Goal: Book appointment/travel/reservation

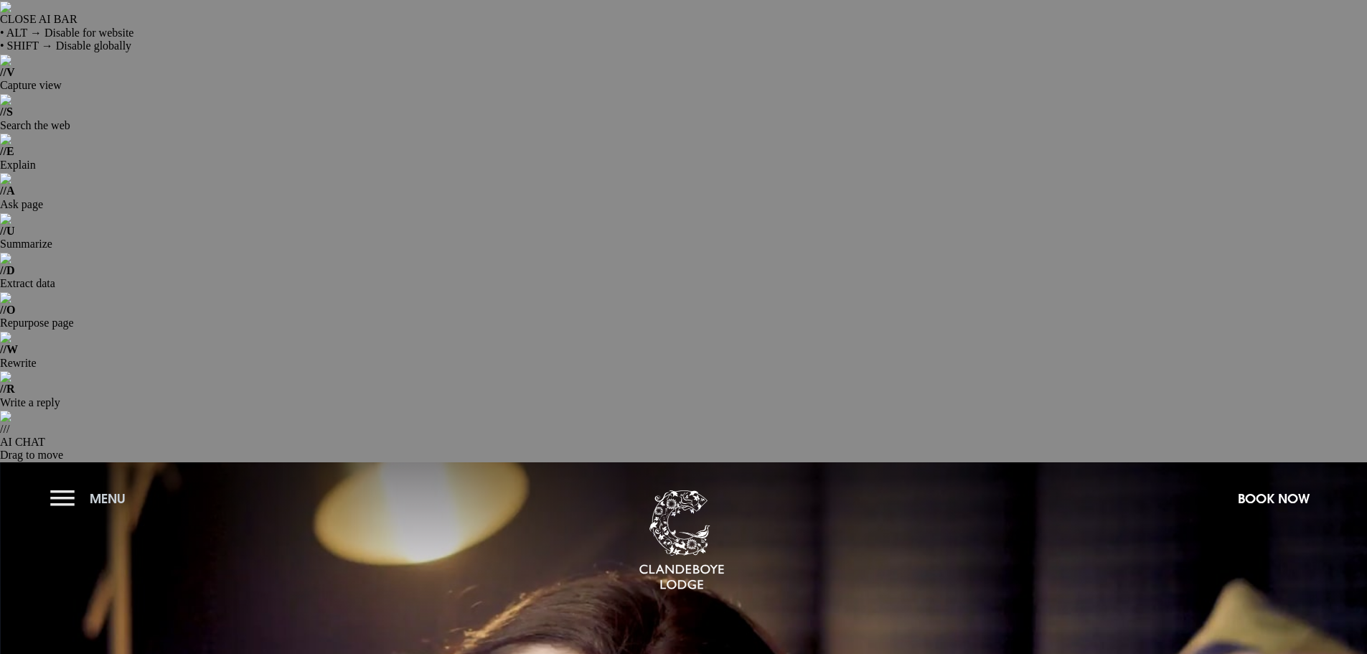
click at [72, 483] on button "Menu" at bounding box center [91, 498] width 83 height 31
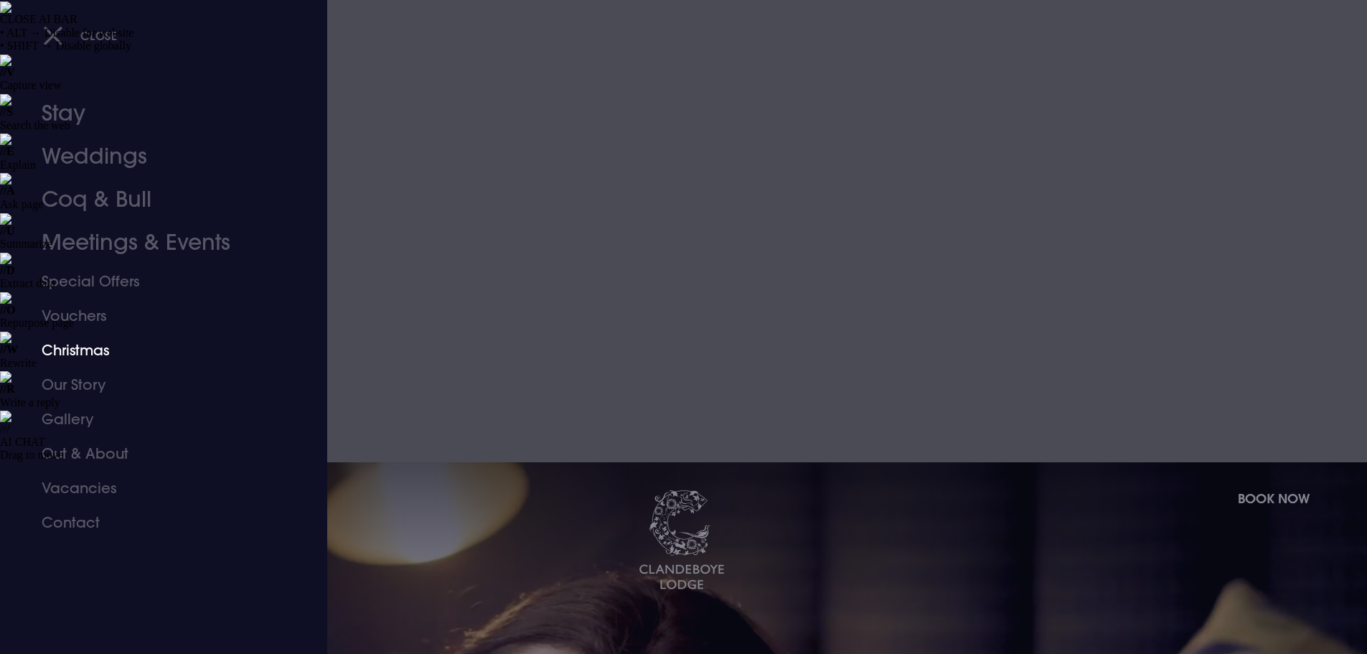
click at [77, 350] on link "Christmas" at bounding box center [155, 350] width 227 height 34
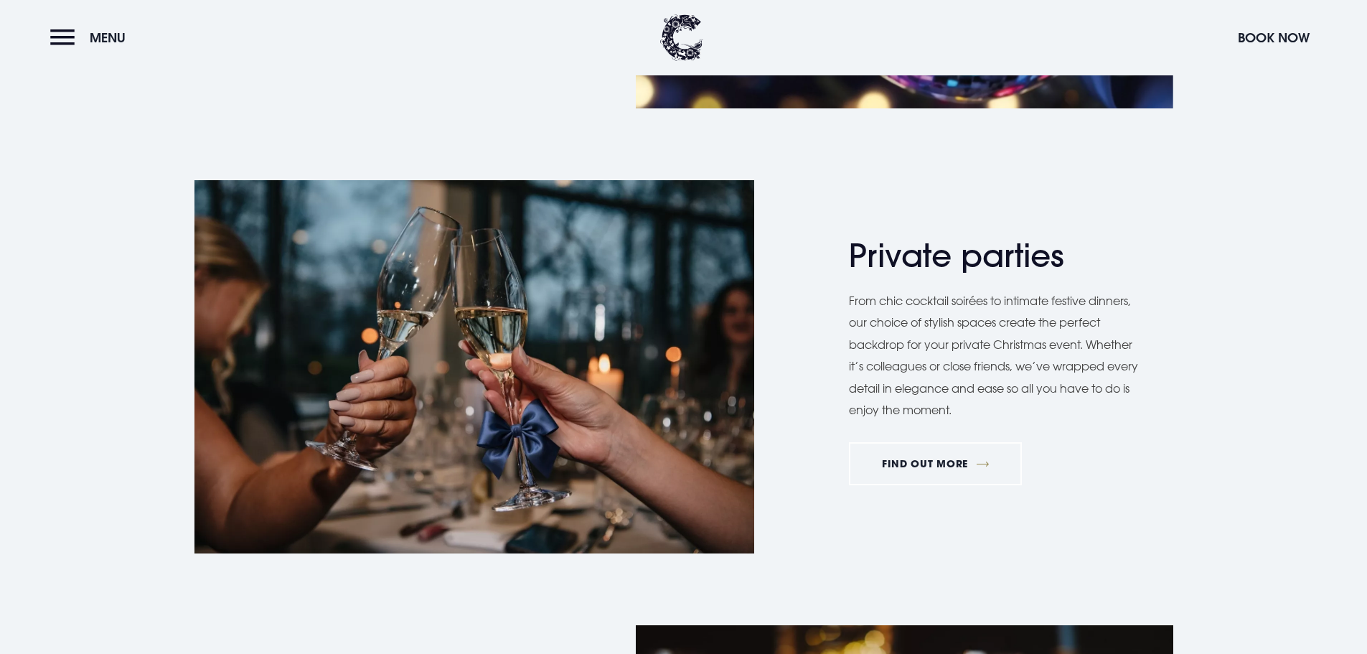
scroll to position [1651, 0]
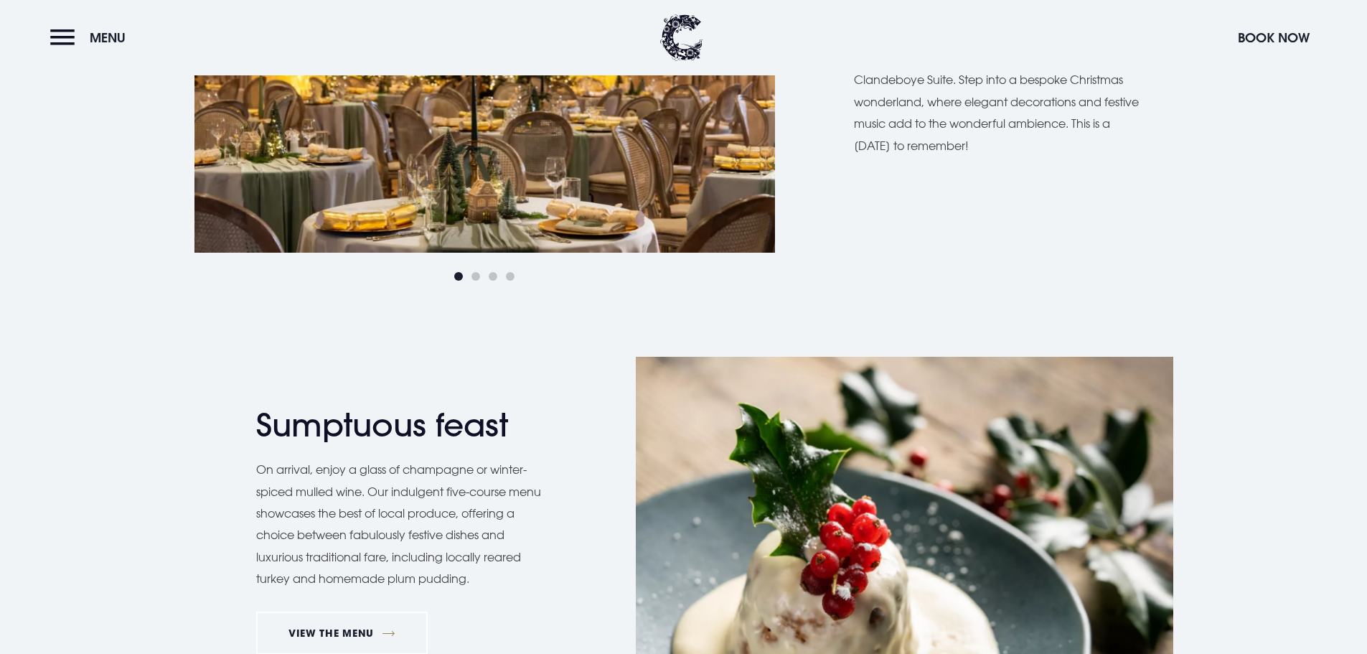
scroll to position [1364, 0]
